Goal: Find specific fact: Find specific fact

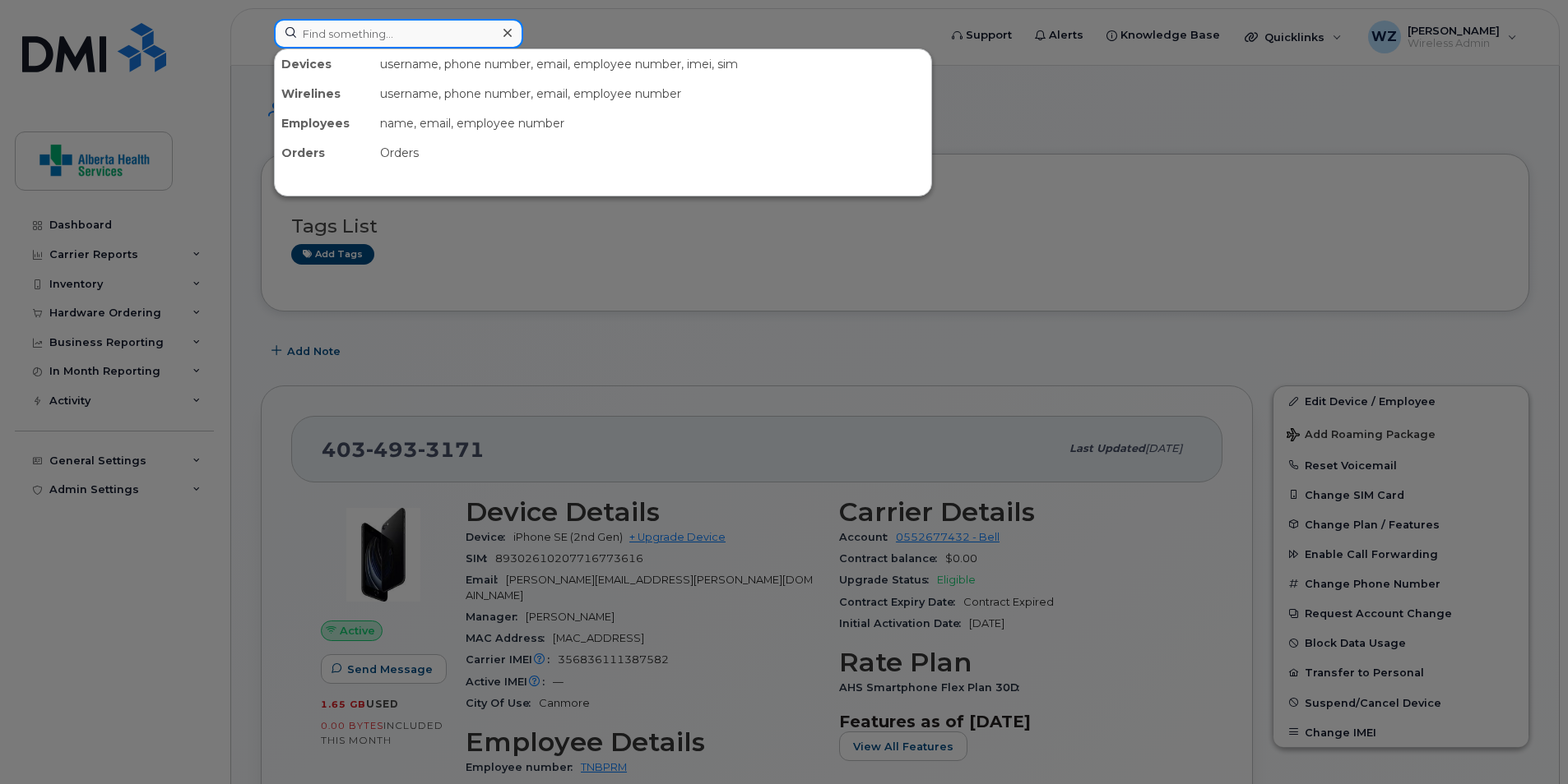
click at [343, 34] on input at bounding box center [397, 33] width 249 height 29
paste input "4038743004"
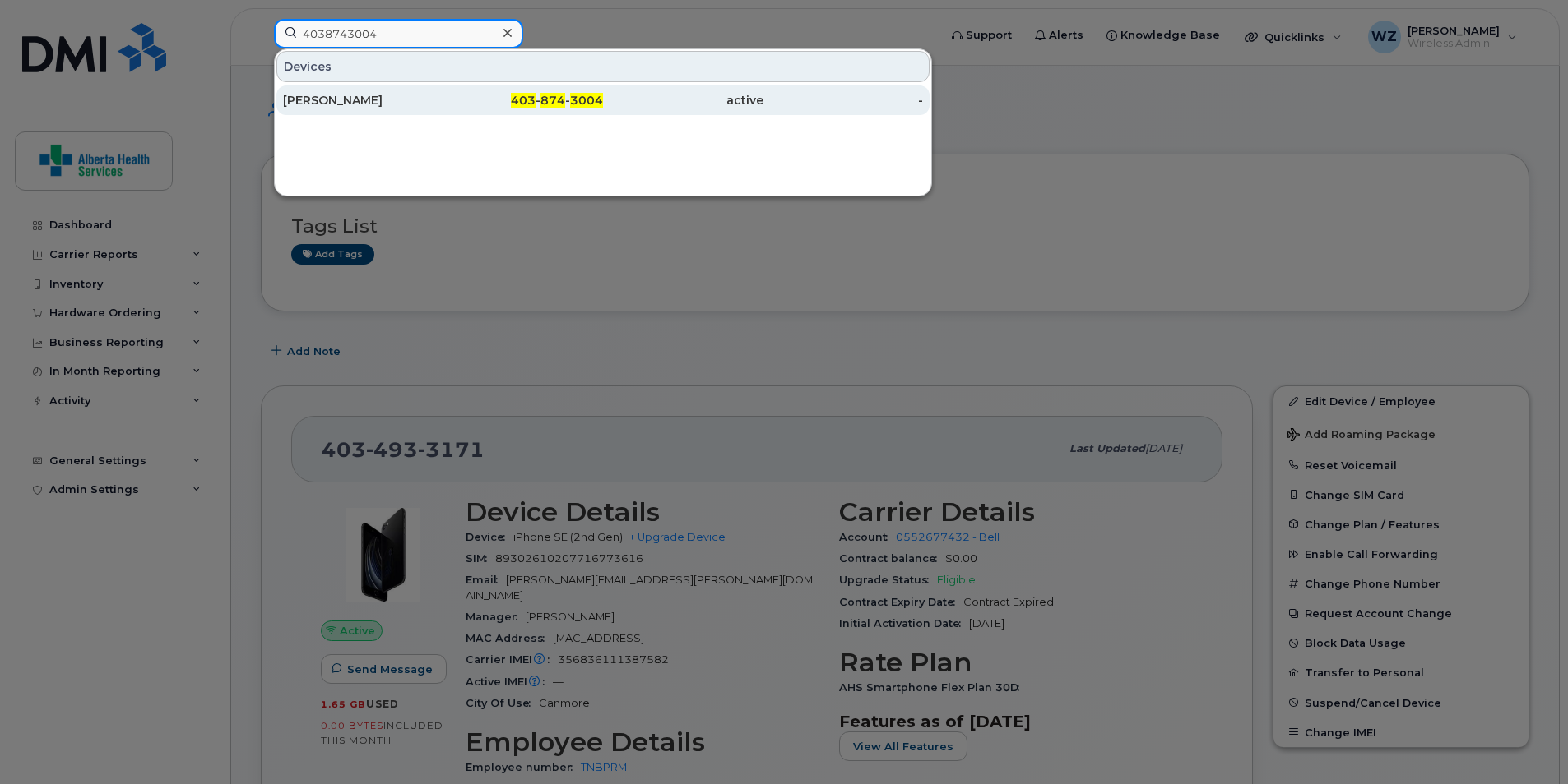
type input "4038743004"
click at [369, 96] on div "[PERSON_NAME]" at bounding box center [363, 99] width 161 height 16
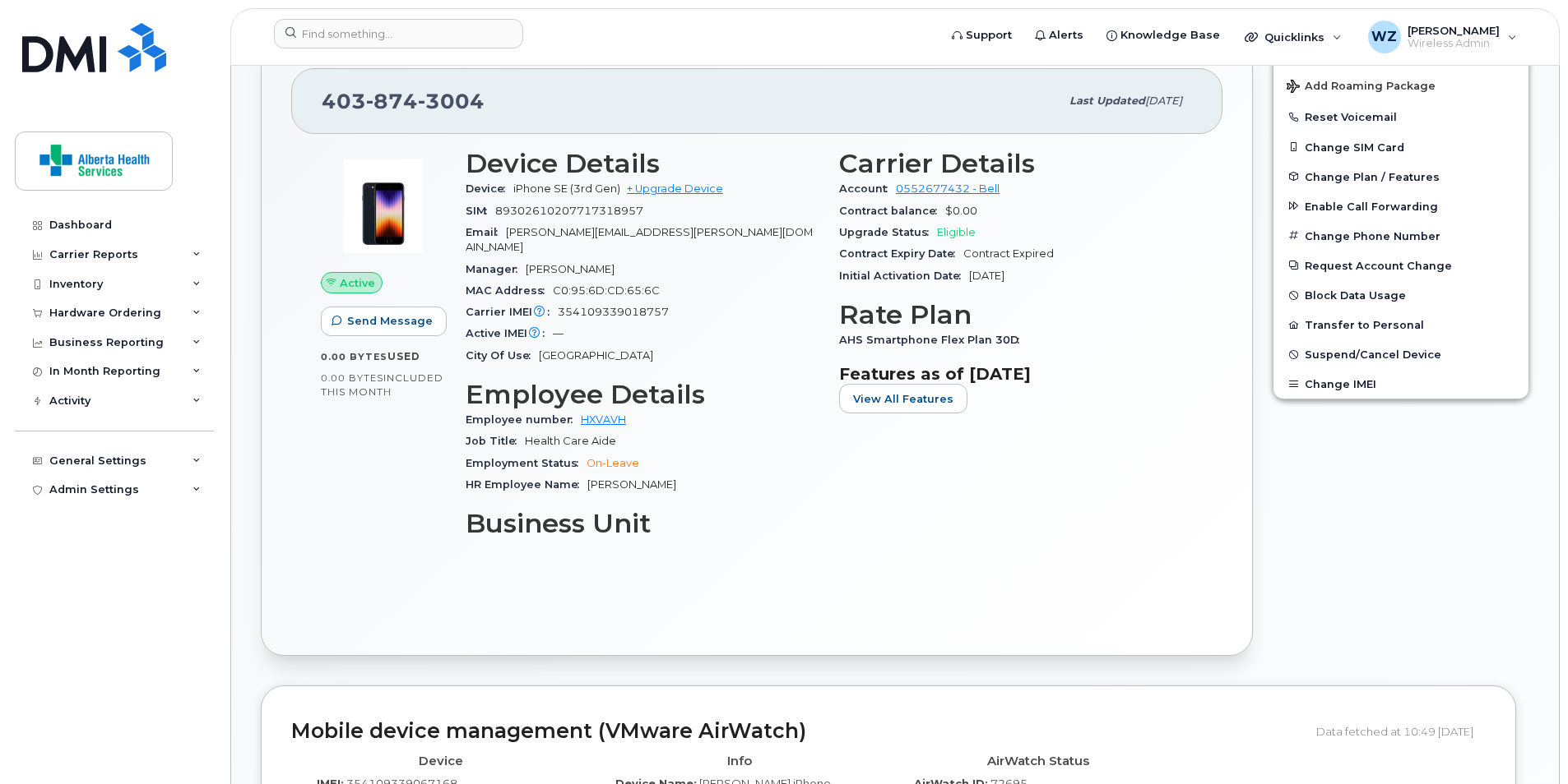
scroll to position [740, 0]
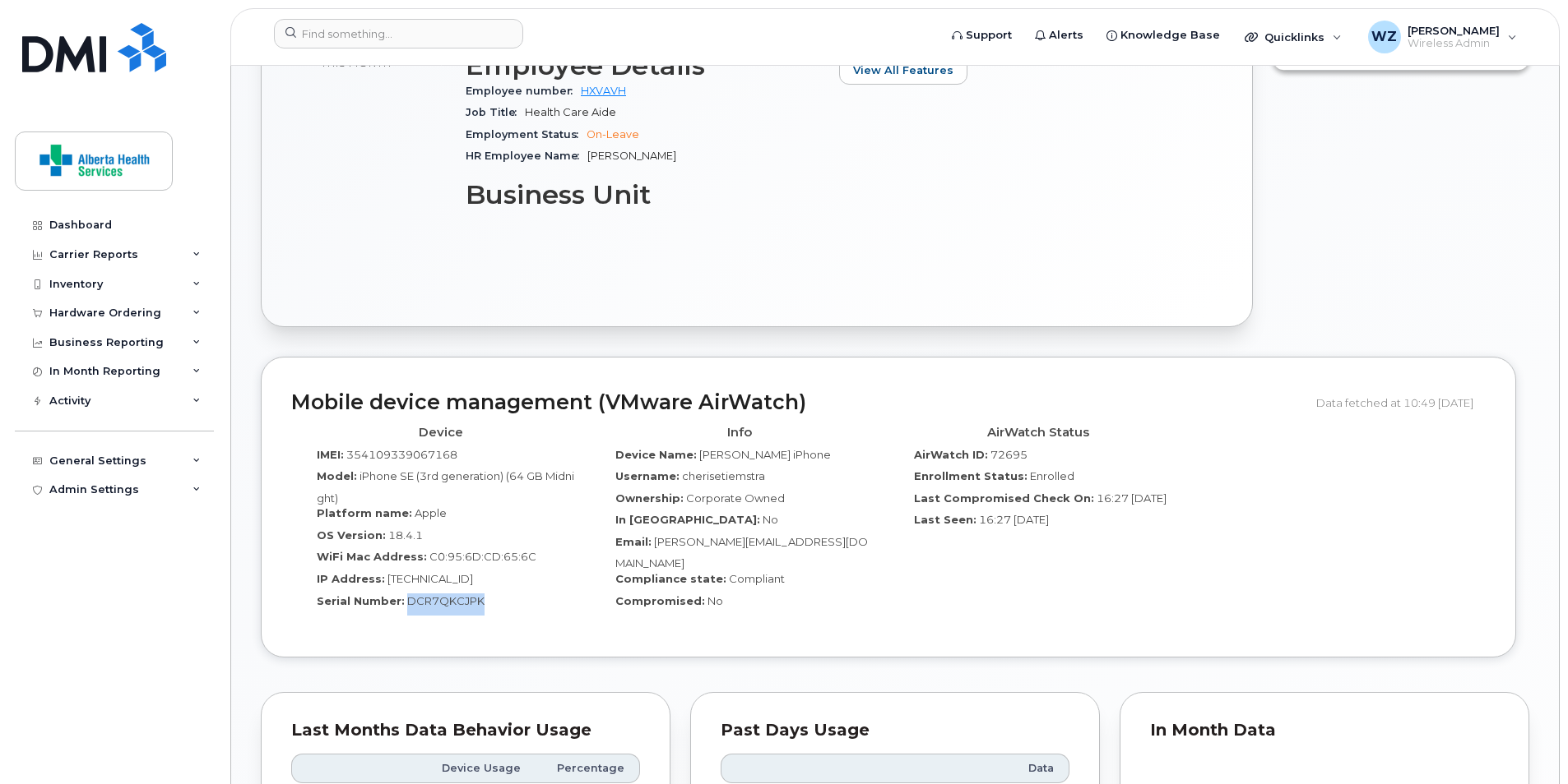
drag, startPoint x: 493, startPoint y: 584, endPoint x: 406, endPoint y: 590, distance: 87.2
click at [406, 594] on div "Serial Number: DCR7QKCJPK" at bounding box center [440, 604] width 273 height 22
copy span "DCR7QKCJPK"
